Goal: Find specific page/section: Find specific page/section

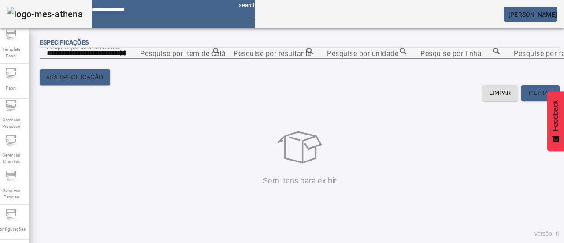
click at [126, 56] on icon at bounding box center [123, 53] width 6 height 6
click at [301, 69] on content "Pesquise por item de controle Pesquise por item de catálogo Pesquise por result…" at bounding box center [300, 59] width 520 height 22
drag, startPoint x: 287, startPoint y: 164, endPoint x: 304, endPoint y: 128, distance: 39.2
click at [241, 57] on mat-label "Pesquise por item de catálogo" at bounding box center [190, 53] width 100 height 8
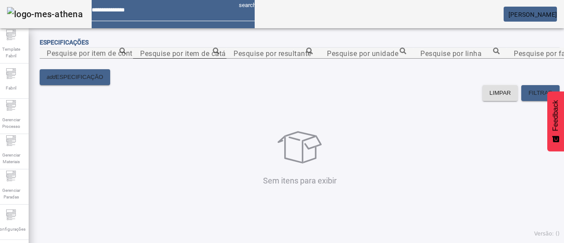
click at [219, 59] on input "Pesquise por item de catálogo" at bounding box center [179, 53] width 79 height 11
type input "**********"
click at [529, 104] on span at bounding box center [540, 92] width 38 height 21
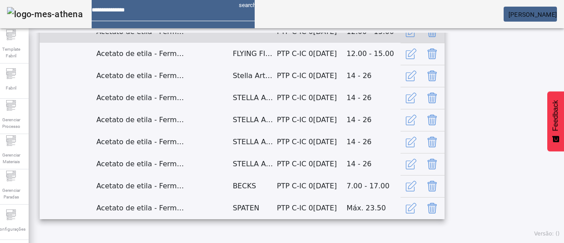
scroll to position [91, 0]
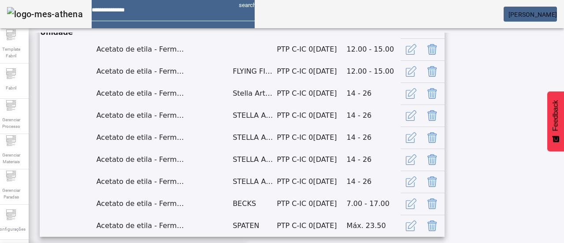
type input "*******"
click at [528, 6] on span "FILTRAR" at bounding box center [540, 1] width 24 height 9
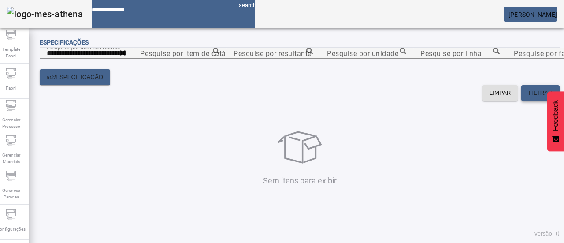
scroll to position [0, 0]
click at [126, 58] on icon at bounding box center [122, 53] width 7 height 11
drag, startPoint x: 178, startPoint y: 130, endPoint x: 187, endPoint y: 137, distance: 11.6
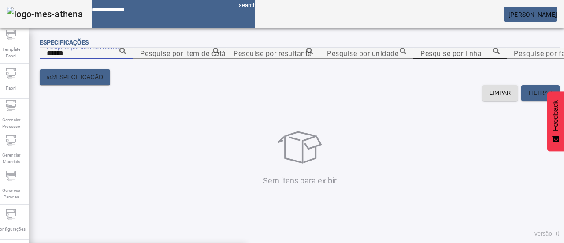
type input "**********"
click at [528, 97] on span "FILTRAR" at bounding box center [540, 93] width 24 height 9
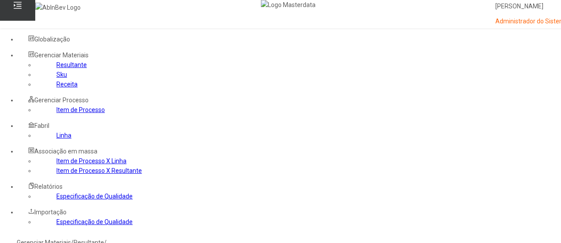
scroll to position [44, 0]
